Goal: Task Accomplishment & Management: Complete application form

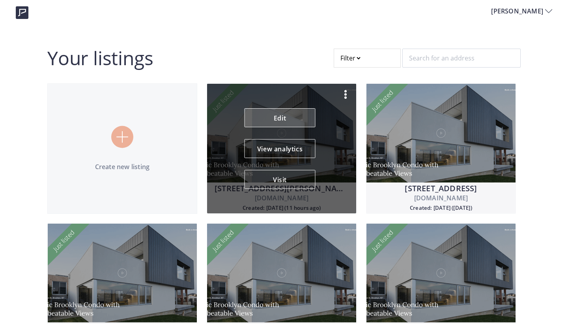
click at [281, 118] on link "Edit" at bounding box center [280, 117] width 71 height 19
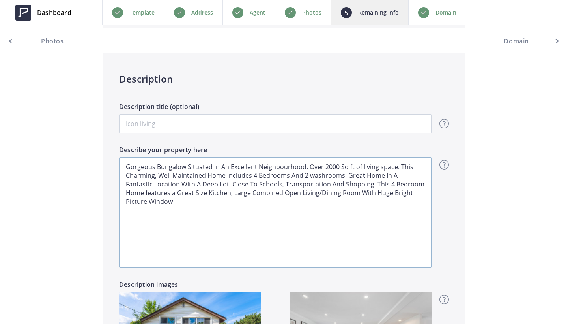
scroll to position [650, 0]
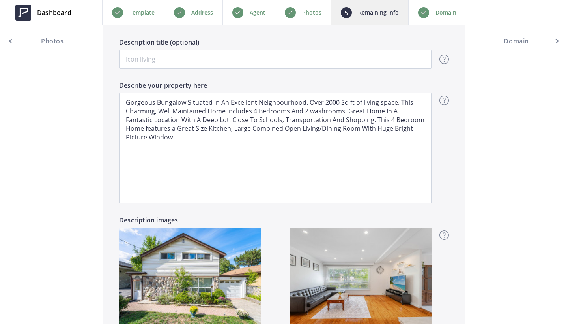
drag, startPoint x: 165, startPoint y: 139, endPoint x: 95, endPoint y: 71, distance: 96.8
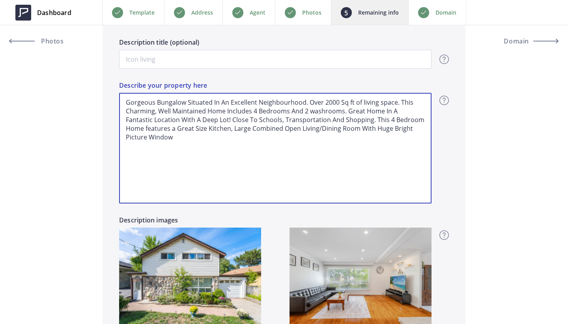
click at [169, 148] on textarea "Gorgeous Bungalow Situated In An Excellent Neighbourhood. Over 2000 Sq ft of li…" at bounding box center [275, 148] width 313 height 110
drag, startPoint x: 159, startPoint y: 138, endPoint x: 124, endPoint y: 69, distance: 77.1
click at [124, 69] on div "Description Description title (optional) Overview - overview title and text Her…" at bounding box center [284, 177] width 363 height 376
type input "999,500"
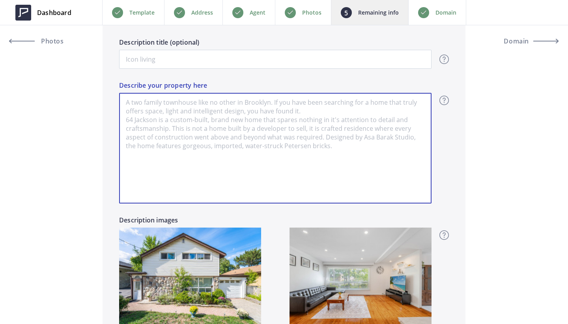
paste textarea "Welcome to 60 Hinton Road, a spacious two-storey home offering over 2,000 sq. f…"
type input "999,500"
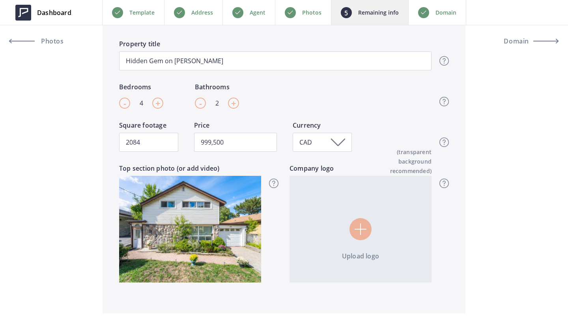
scroll to position [292, 0]
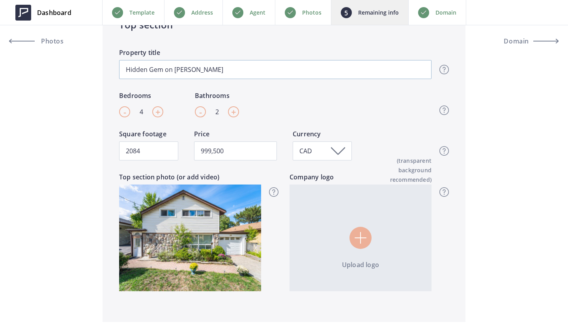
type textarea "Welcome to 60 Hinton Road, a spacious two-storey home offering over 2,000 sq. f…"
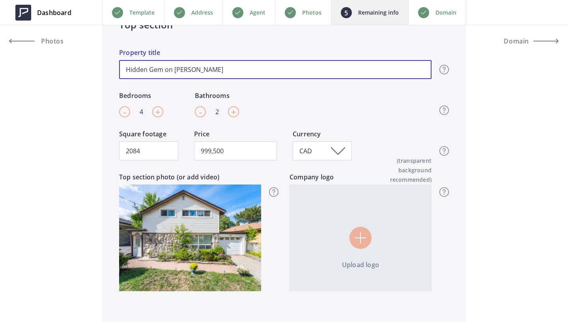
click at [126, 71] on input "Hidden Gem on Hinton Rd" at bounding box center [275, 69] width 313 height 19
type input "AHidden Gem on Hinton Rd"
type input "999,500"
type input "A Hidden Gem on Hinton Rd"
type input "999,500"
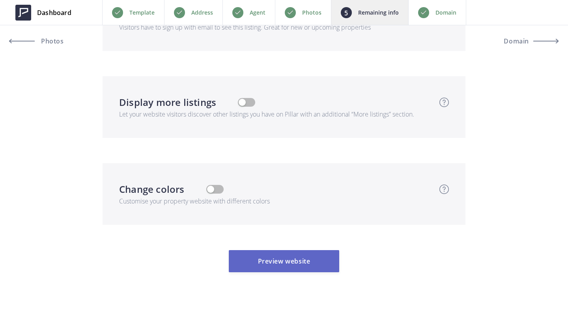
scroll to position [2652, 0]
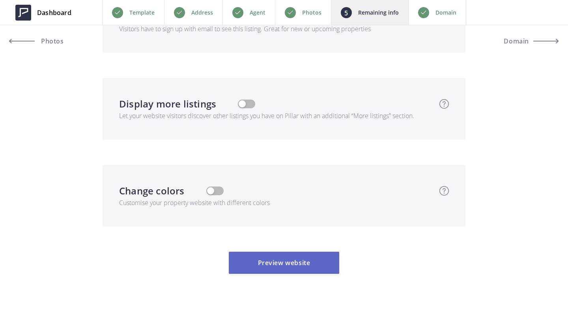
type input "A Hidden Gem on Hinton Rd"
click at [292, 251] on button "Preview website" at bounding box center [284, 262] width 110 height 22
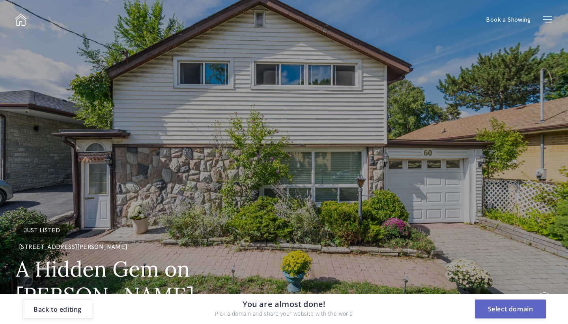
scroll to position [0, 0]
click at [517, 313] on button "Select domain" at bounding box center [510, 308] width 71 height 19
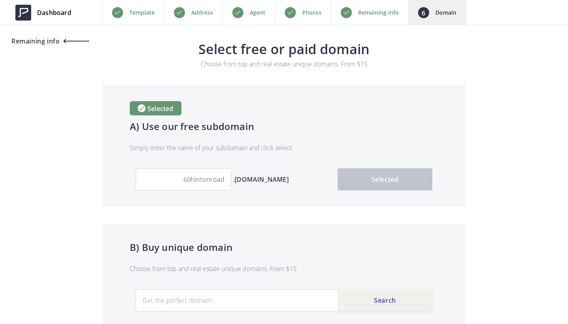
click at [24, 38] on span "Remaining info" at bounding box center [34, 41] width 50 height 6
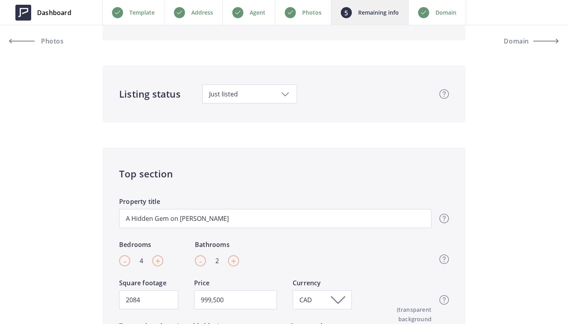
scroll to position [159, 0]
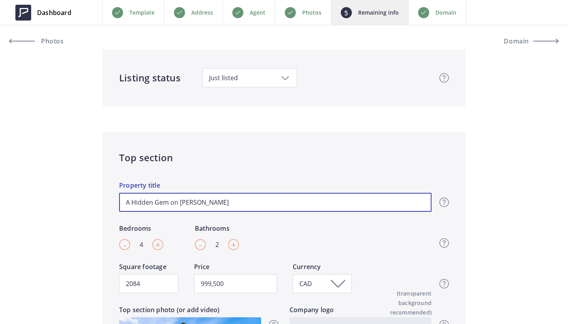
click at [220, 206] on input "A Hidden Gem on [PERSON_NAME]" at bounding box center [275, 202] width 313 height 19
type input "A Hidden Gem on [PERSON_NAME] R"
type input "999,500"
type input "A Hidden Gem on Hinton"
type input "999,500"
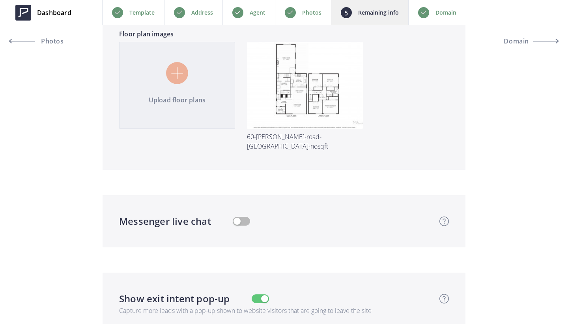
scroll to position [2543, 0]
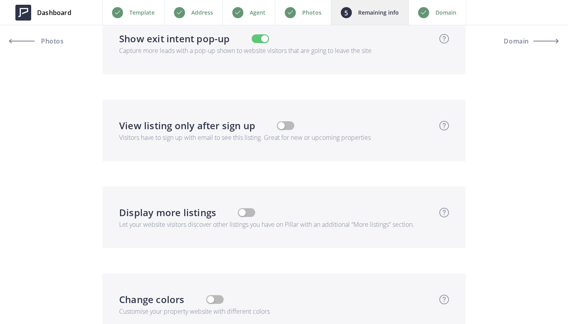
type input "A Hidden Gem on Hinton"
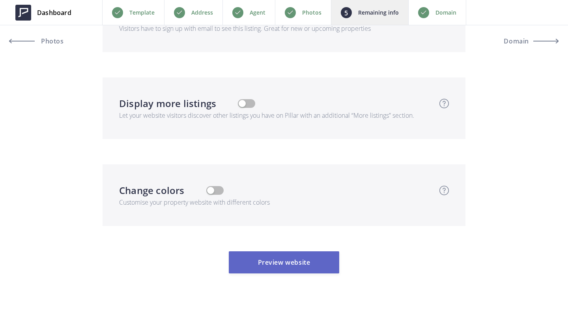
scroll to position [2652, 0]
click at [273, 258] on button "Preview website" at bounding box center [284, 262] width 110 height 22
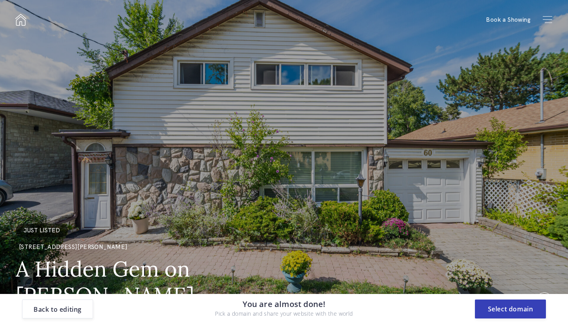
scroll to position [0, 0]
click at [502, 309] on button "Select domain" at bounding box center [510, 308] width 71 height 19
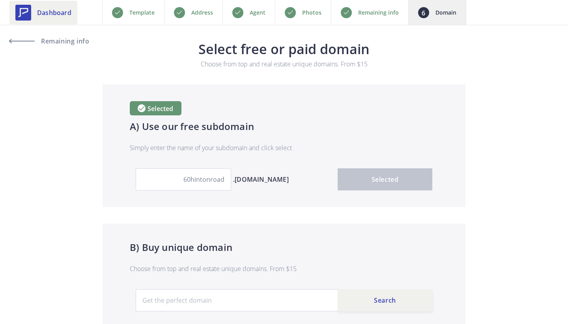
click at [34, 1] on link "Dashboard" at bounding box center [43, 13] width 68 height 24
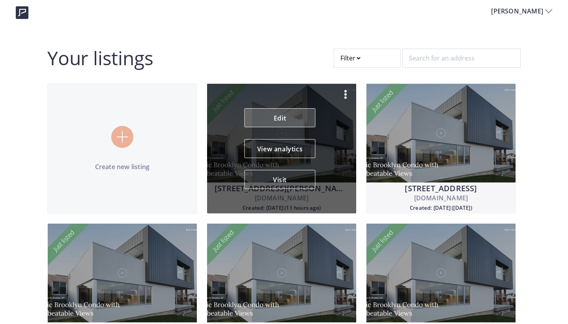
click at [276, 123] on link "Edit" at bounding box center [280, 117] width 71 height 19
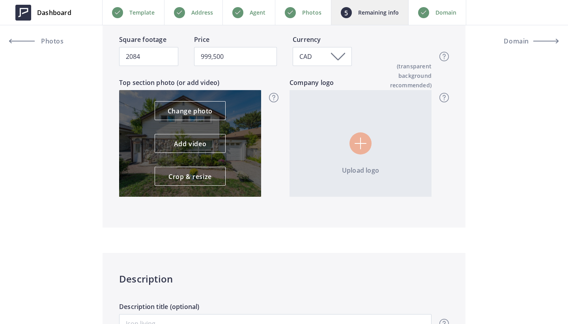
scroll to position [382, 0]
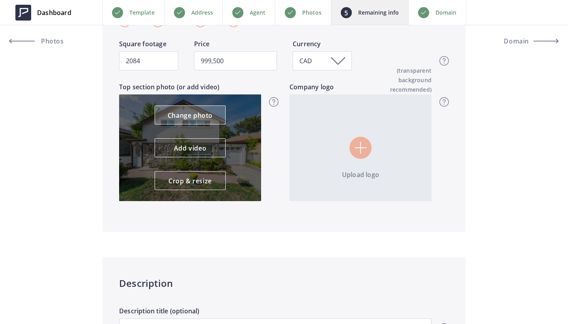
click at [196, 111] on link "Change photo" at bounding box center [190, 114] width 71 height 19
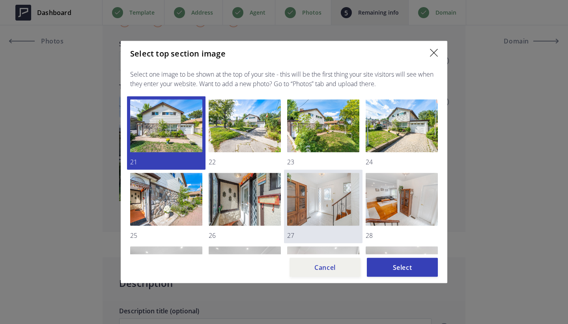
scroll to position [99, 0]
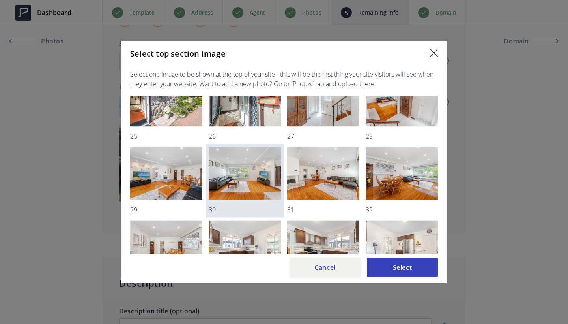
click at [247, 186] on img at bounding box center [245, 173] width 72 height 53
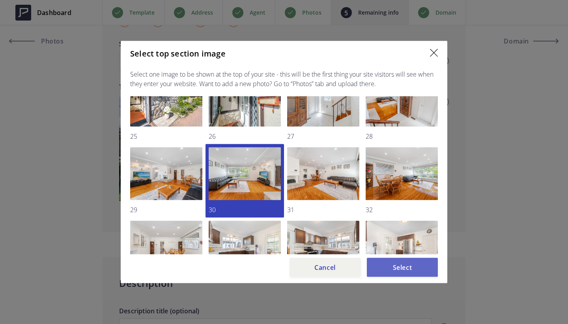
click at [406, 273] on button "Select" at bounding box center [402, 267] width 71 height 19
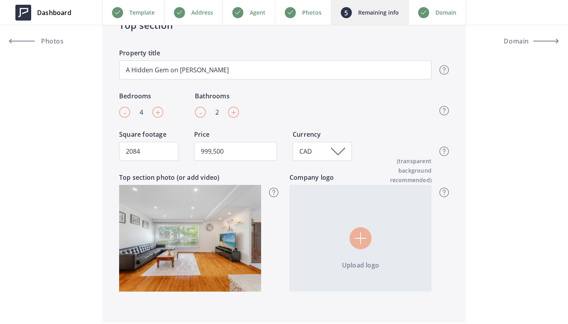
scroll to position [283, 0]
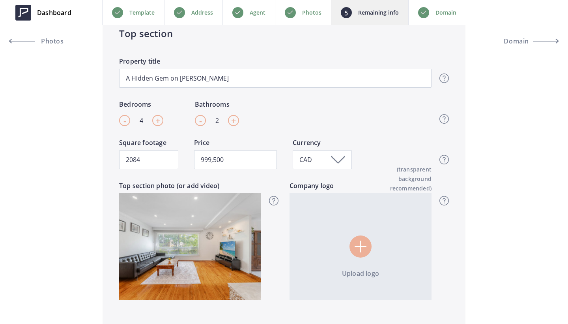
click at [362, 253] on input "file" at bounding box center [361, 246] width 142 height 107
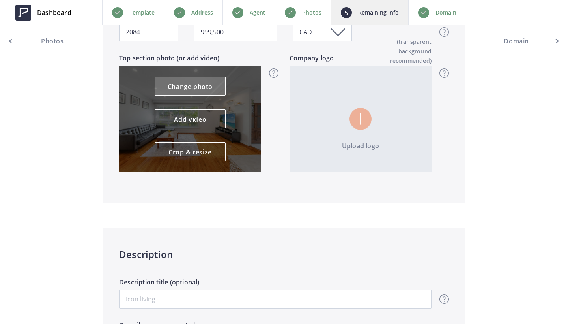
scroll to position [358, 0]
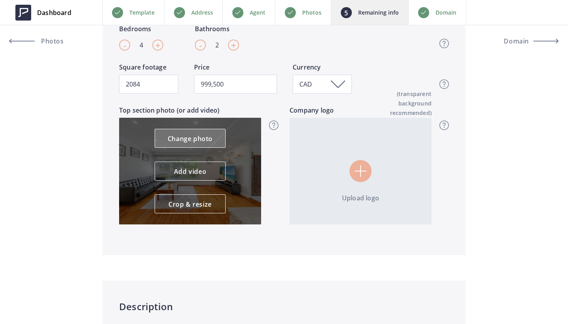
click at [194, 139] on link "Change photo" at bounding box center [190, 138] width 71 height 19
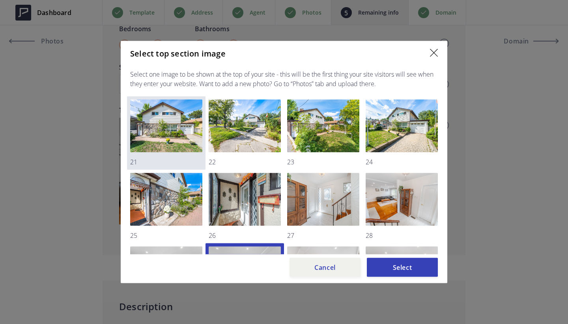
click at [171, 135] on img at bounding box center [166, 125] width 72 height 53
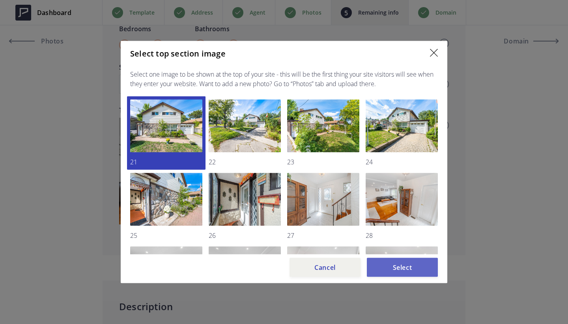
click at [403, 271] on button "Select" at bounding box center [402, 267] width 71 height 19
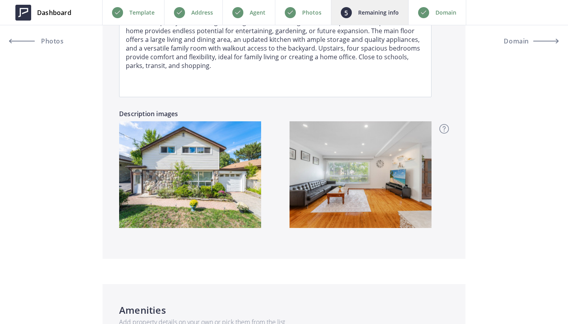
scroll to position [794, 0]
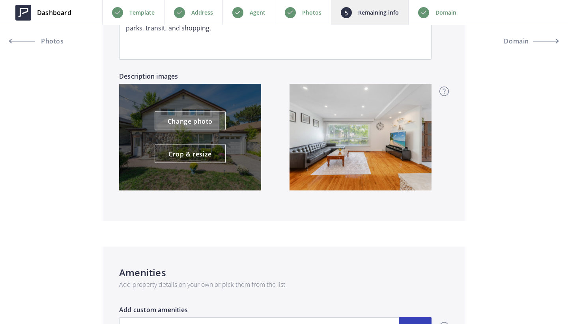
click at [208, 127] on link "Change photo" at bounding box center [190, 120] width 71 height 19
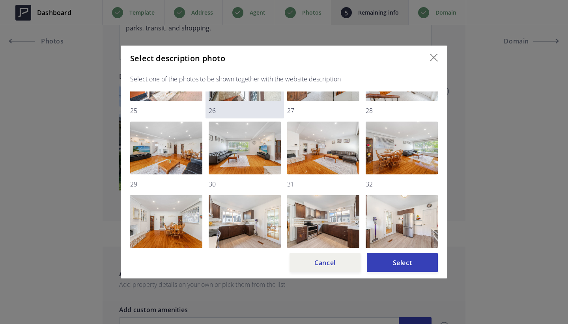
scroll to position [127, 0]
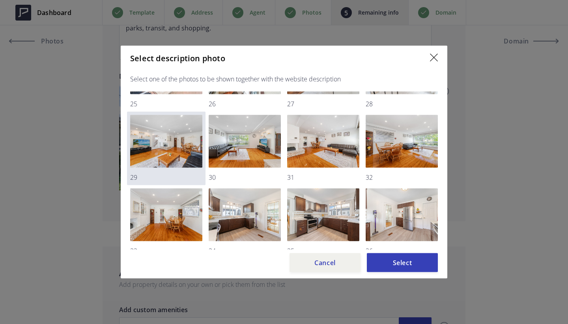
click at [169, 146] on img at bounding box center [166, 141] width 72 height 53
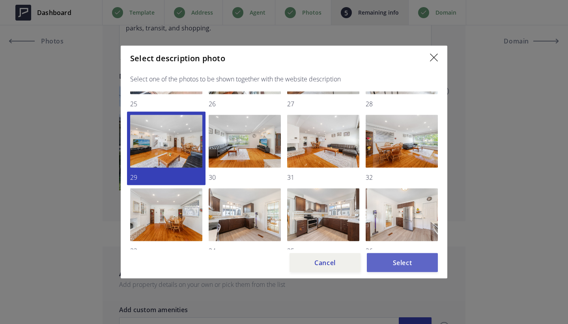
click at [421, 256] on button "Select" at bounding box center [402, 262] width 71 height 19
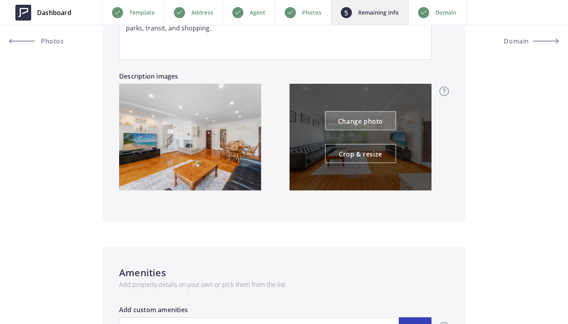
click at [362, 121] on link "Change photo" at bounding box center [360, 120] width 71 height 19
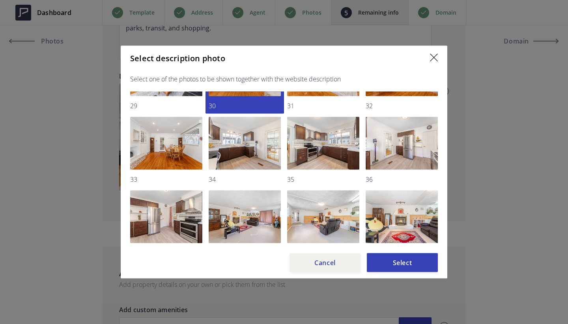
scroll to position [201, 0]
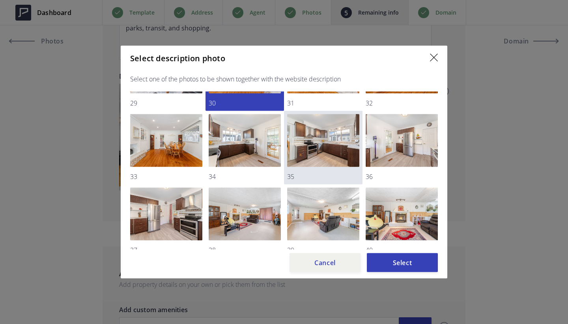
click at [320, 142] on img at bounding box center [323, 140] width 72 height 53
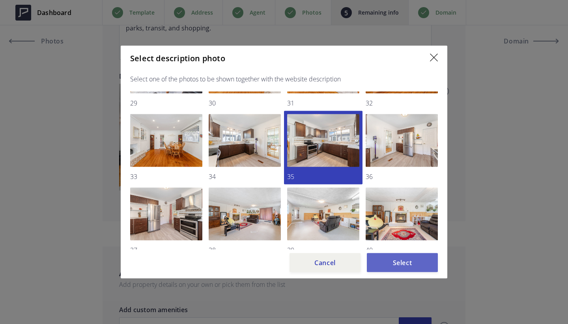
click at [404, 263] on button "Select" at bounding box center [402, 262] width 71 height 19
type input "999,500"
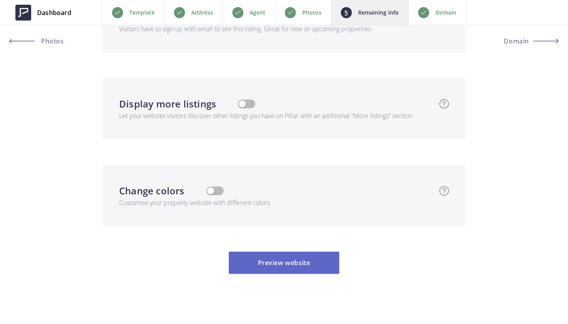
scroll to position [2651, 0]
click at [283, 258] on button "Preview website" at bounding box center [284, 263] width 110 height 22
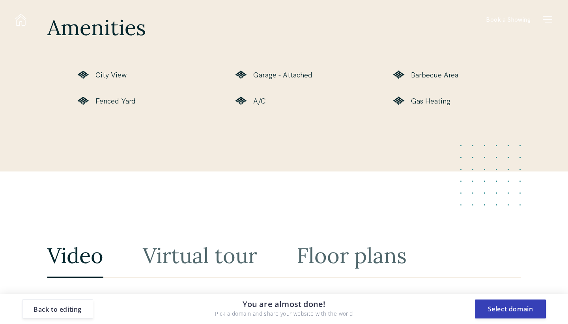
scroll to position [0, 0]
